Goal: Complete application form: Complete application form

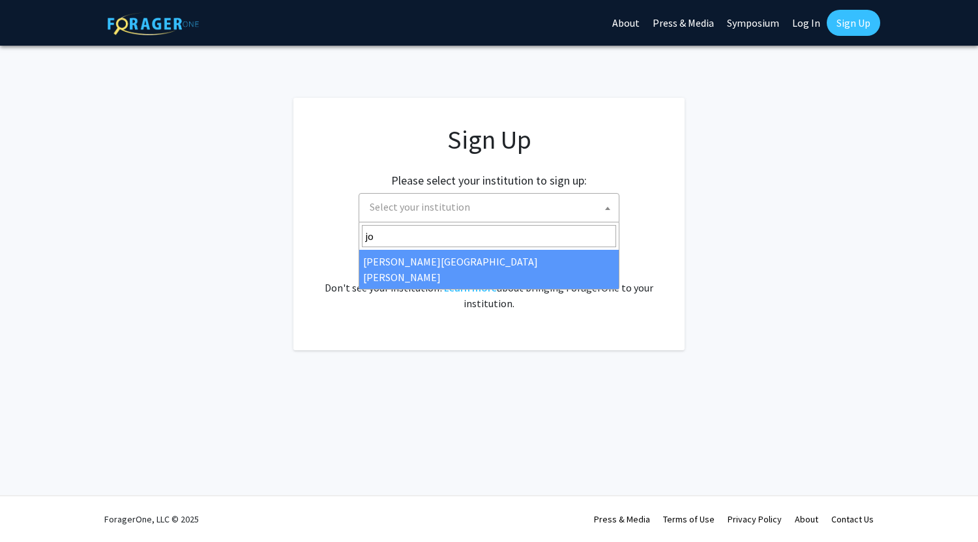
type input "jo"
select select "1"
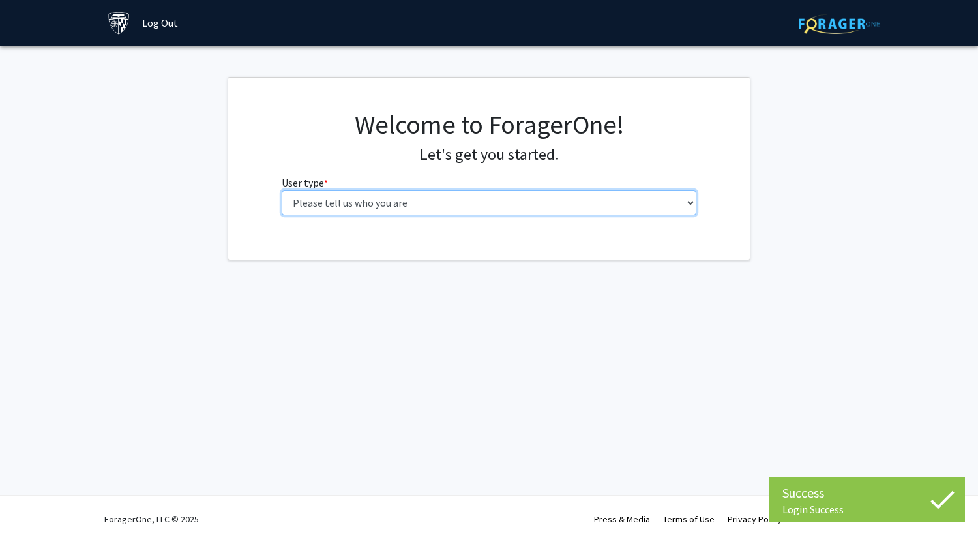
click at [401, 205] on select "Please tell us who you are Undergraduate Student Master's Student Doctoral Cand…" at bounding box center [489, 202] width 415 height 25
select select "2: masters"
click at [282, 190] on select "Please tell us who you are Undergraduate Student Master's Student Doctoral Cand…" at bounding box center [489, 202] width 415 height 25
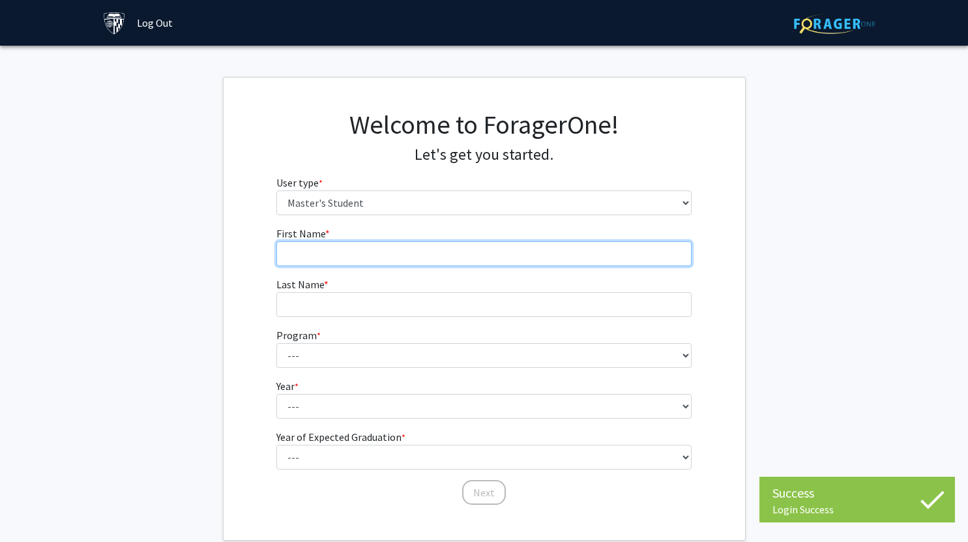
click at [379, 256] on input "First Name * required" at bounding box center [483, 253] width 415 height 25
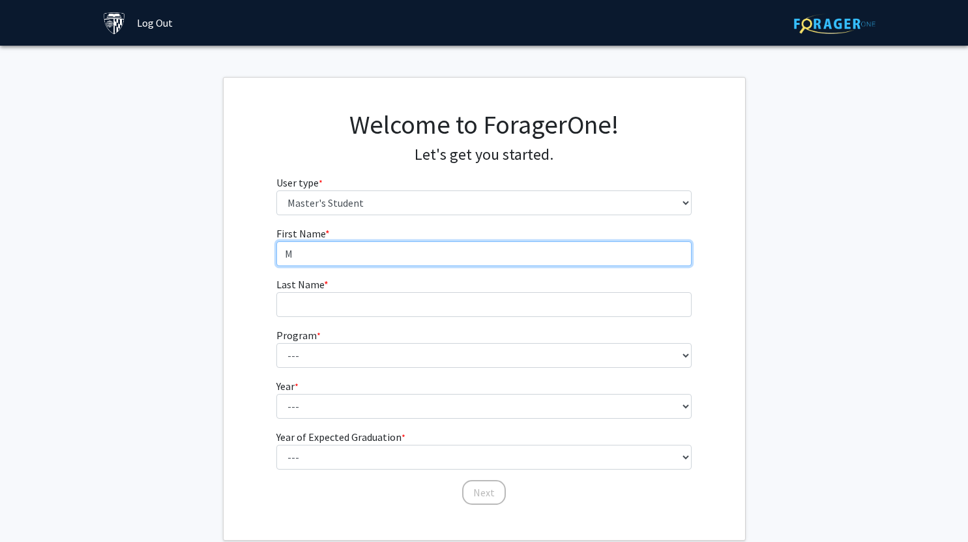
type input "Me"
